Goal: Use online tool/utility: Utilize a website feature to perform a specific function

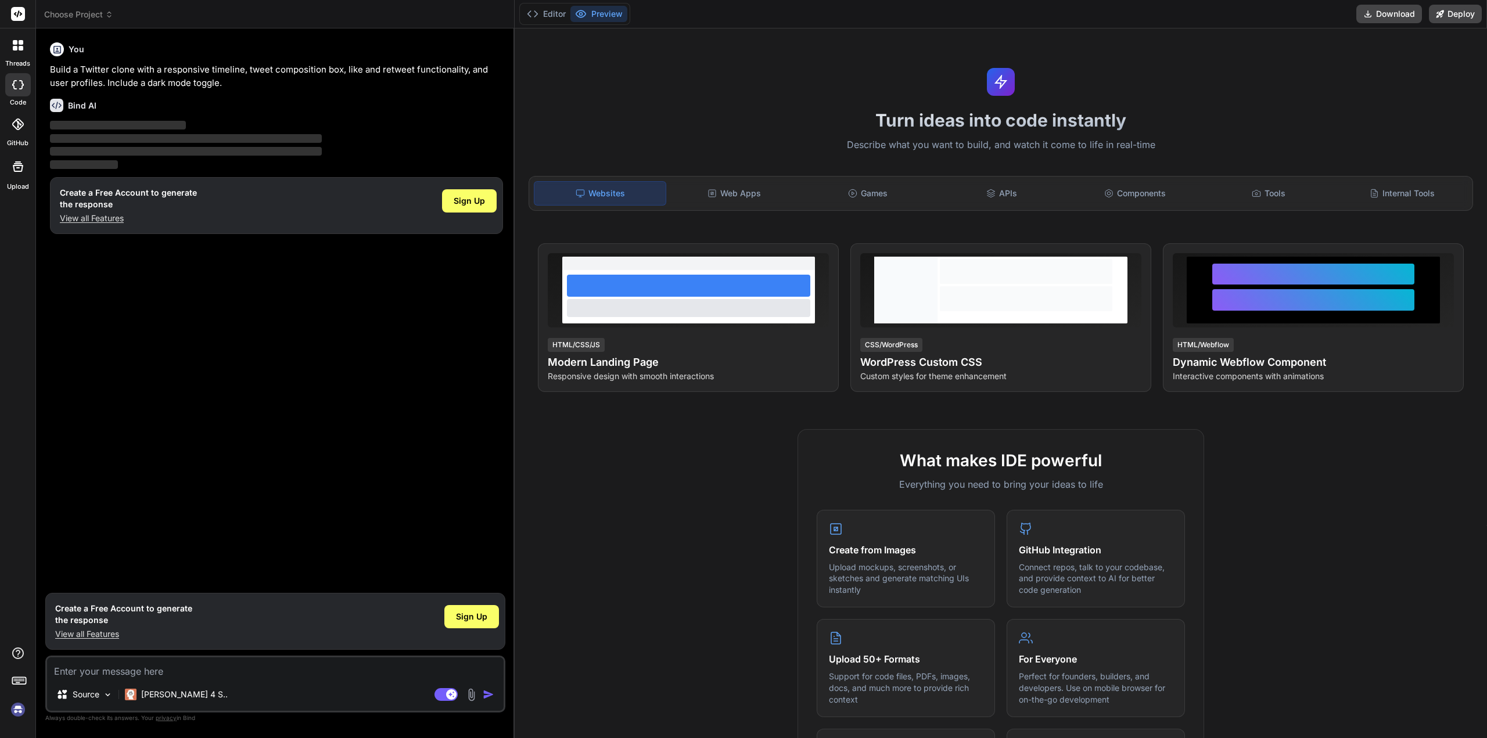
type textarea "x"
click at [699, 192] on div "Web Apps" at bounding box center [734, 193] width 131 height 24
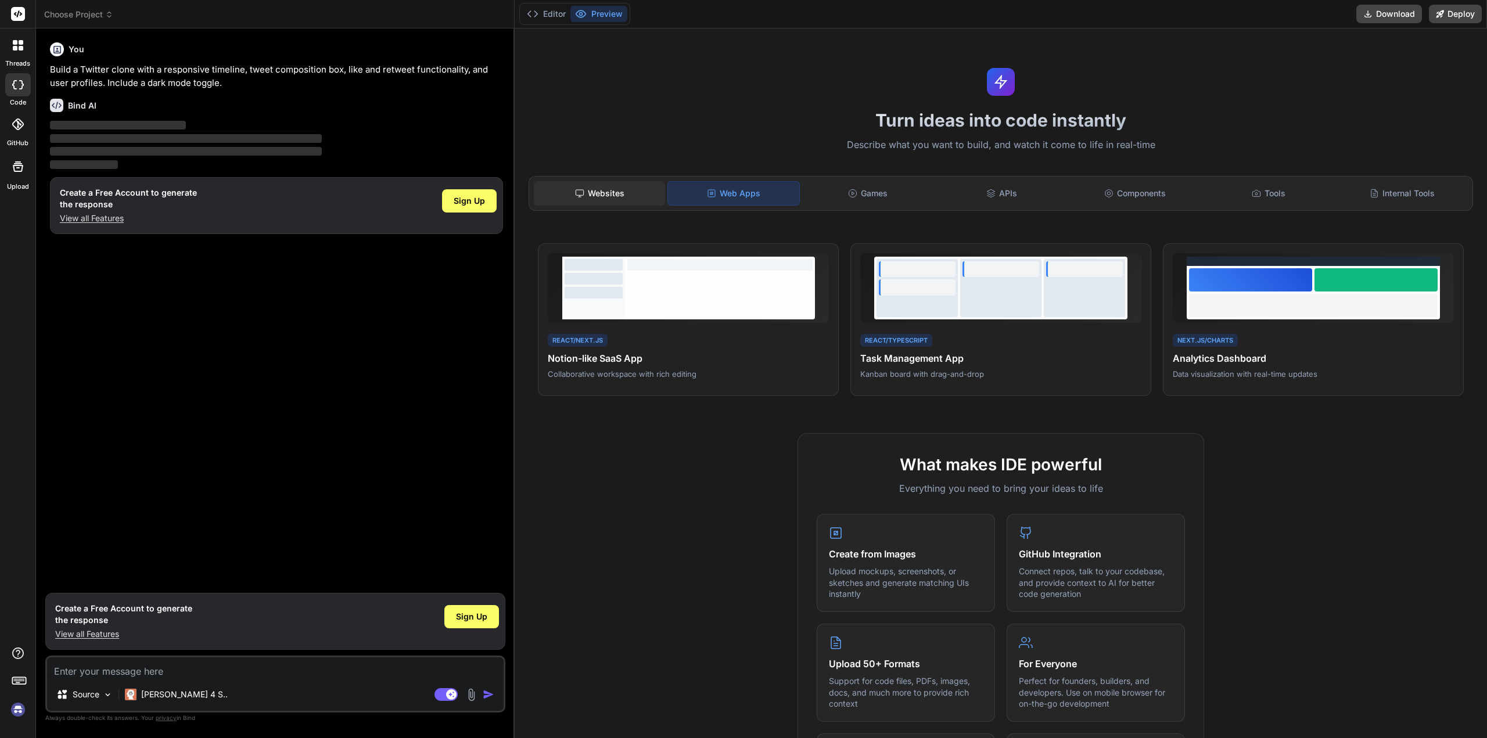
click at [632, 194] on div "Websites" at bounding box center [599, 193] width 131 height 24
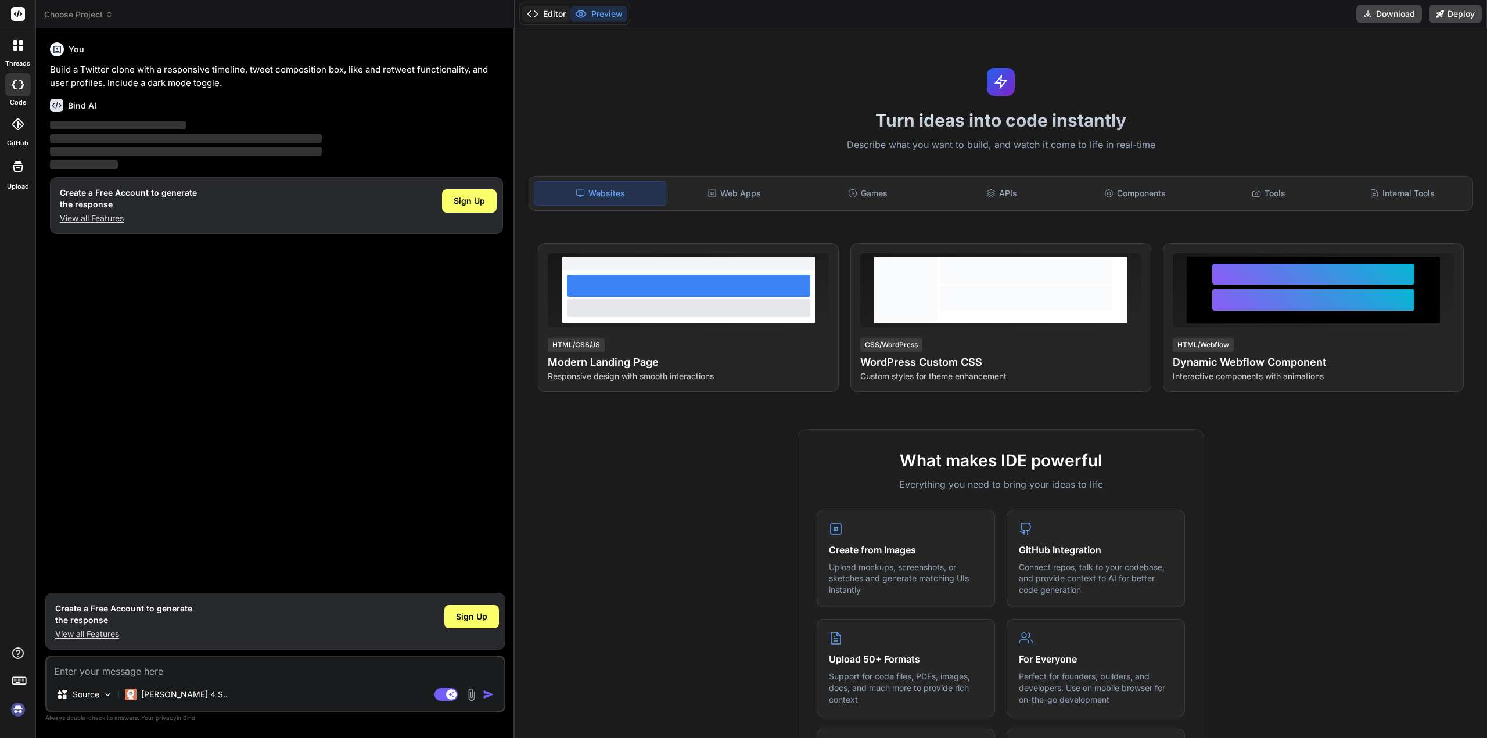
click at [550, 16] on button "Editor" at bounding box center [546, 14] width 48 height 16
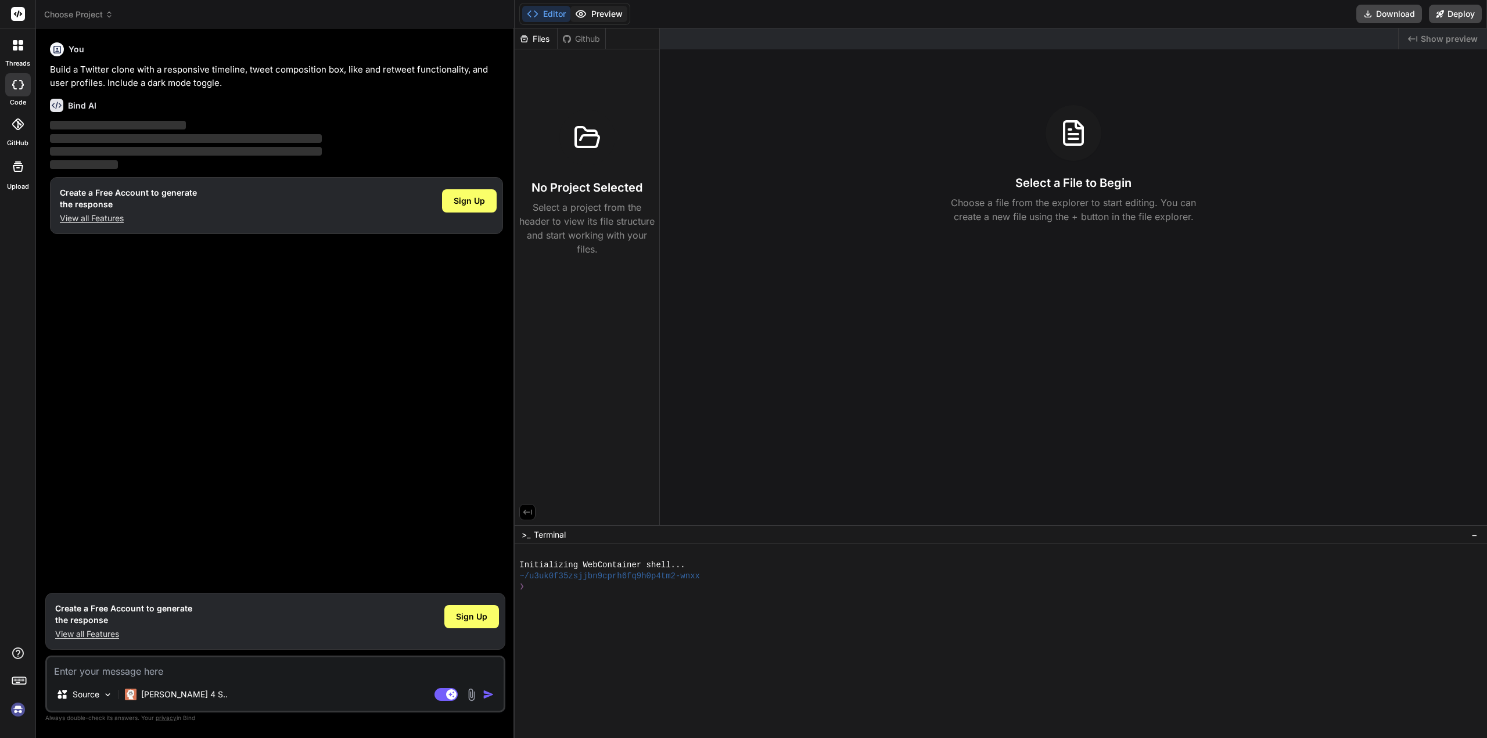
click at [603, 16] on button "Preview" at bounding box center [598, 14] width 57 height 16
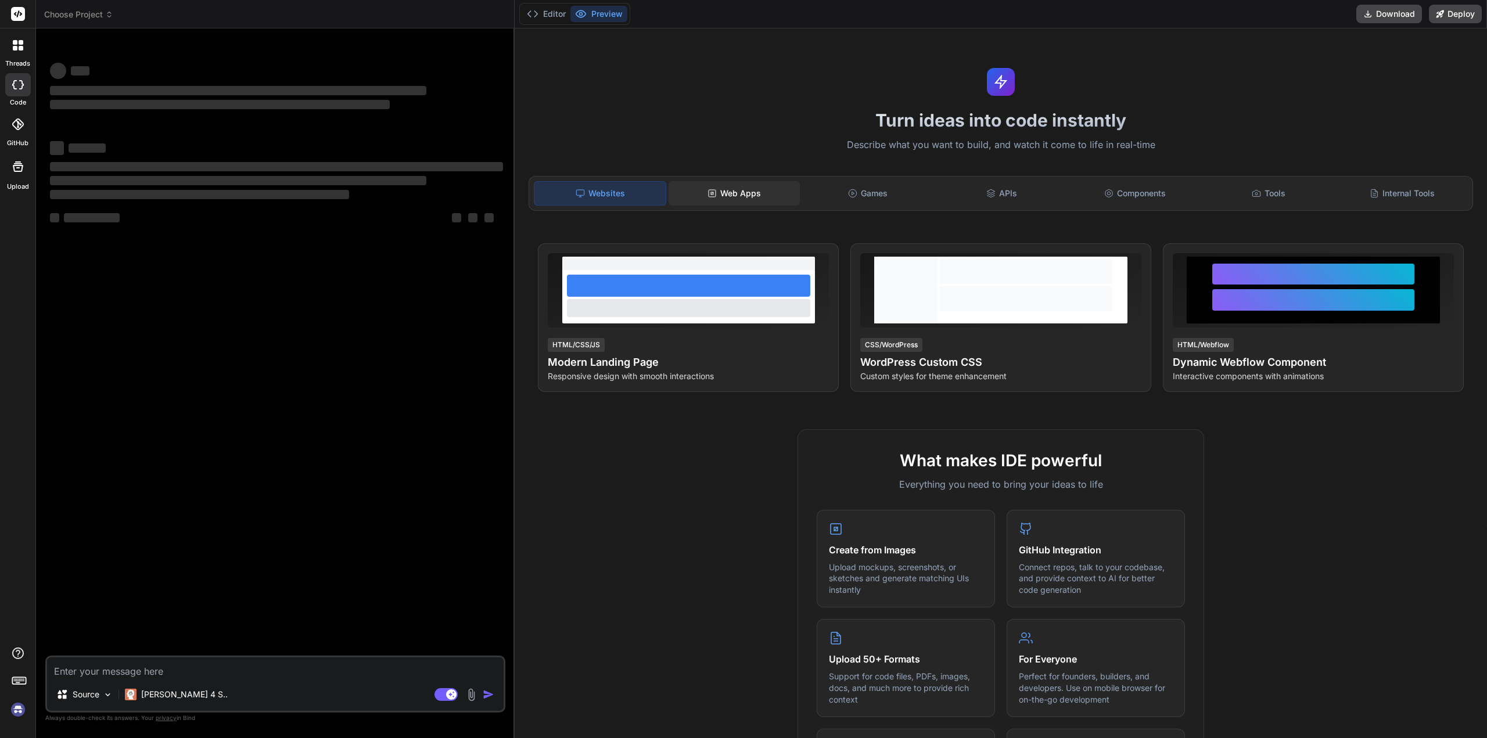
type textarea "x"
